Goal: Transaction & Acquisition: Purchase product/service

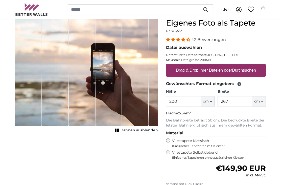
scroll to position [48, 0]
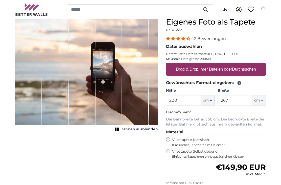
click at [211, 100] on icon "button" at bounding box center [211, 100] width 3 height 3
click at [210, 114] on link "Centimeter (cm)" at bounding box center [208, 113] width 45 height 9
click at [187, 98] on input "200" at bounding box center [183, 100] width 35 height 11
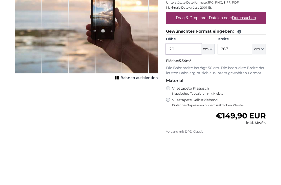
type input "2"
type input "300"
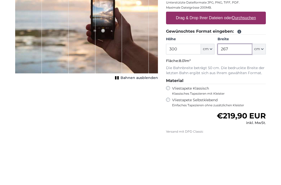
click at [244, 95] on input "267" at bounding box center [235, 100] width 35 height 11
type input "2"
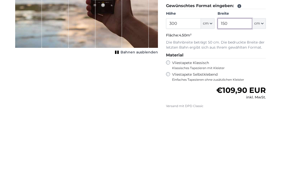
type input "150"
click at [203, 149] on label "Vliestapete Selbstklebend Einfaches Tapezieren ohne zusätzlichen Kleister" at bounding box center [219, 154] width 94 height 10
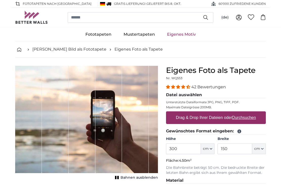
click at [194, 94] on legend "Datei auswählen" at bounding box center [216, 95] width 100 height 6
click at [232, 119] on label "Drag & Drop Ihrer Dateien oder Durchsuchen" at bounding box center [216, 118] width 84 height 10
click at [232, 113] on input "Drag & Drop Ihrer Dateien oder Durchsuchen" at bounding box center [216, 112] width 100 height 2
type input "**********"
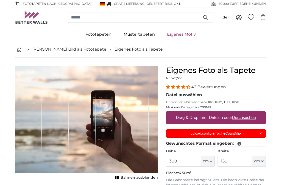
click at [263, 133] on div "upload.config.error.fileCountMax X" at bounding box center [216, 133] width 100 height 8
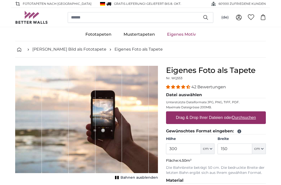
click at [253, 118] on u "Durchsuchen" at bounding box center [245, 117] width 24 height 4
click at [253, 113] on input "Drag & Drop Ihrer Dateien oder Durchsuchen" at bounding box center [216, 112] width 100 height 2
type input "**********"
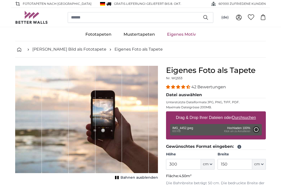
type input "149.3"
type input "112"
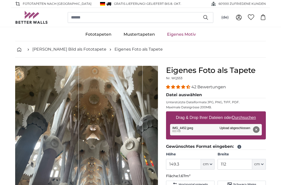
click at [259, 130] on button "Entfernen" at bounding box center [256, 129] width 7 height 7
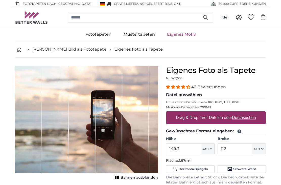
click at [249, 119] on u "Durchsuchen" at bounding box center [245, 117] width 24 height 4
click at [249, 113] on input "Drag & Drop Ihrer Dateien oder Durchsuchen" at bounding box center [216, 112] width 100 height 2
type input "**********"
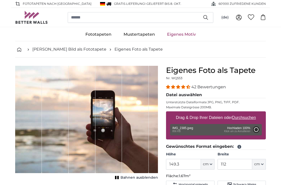
type input "149.3"
type input "112"
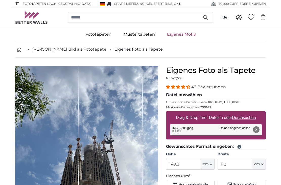
click at [259, 131] on button "Entfernen" at bounding box center [256, 129] width 7 height 7
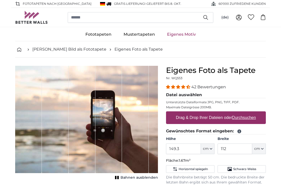
click at [252, 118] on u "Durchsuchen" at bounding box center [245, 117] width 24 height 4
click at [252, 113] on input "Drag & Drop Ihrer Dateien oder Durchsuchen" at bounding box center [216, 112] width 100 height 2
type input "**********"
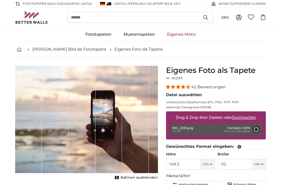
type input "83.6"
type input "61"
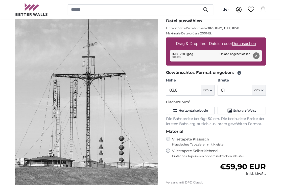
scroll to position [75, 0]
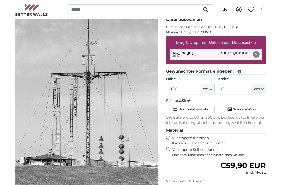
click at [211, 90] on icon "button" at bounding box center [211, 89] width 3 height 3
click at [209, 103] on link "Centimeter (cm)" at bounding box center [208, 102] width 45 height 9
click at [192, 88] on input "83.6" at bounding box center [183, 89] width 35 height 11
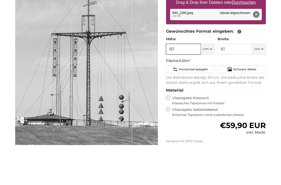
type input "8"
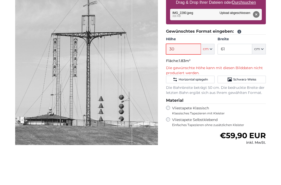
type input "3"
type input "2"
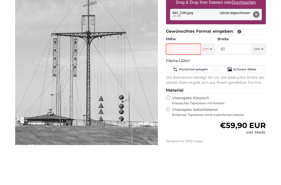
scroll to position [0, 0]
